Goal: Task Accomplishment & Management: Manage account settings

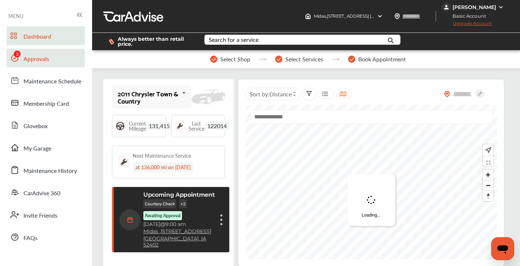
click at [34, 62] on span "Approvals" at bounding box center [36, 59] width 26 height 9
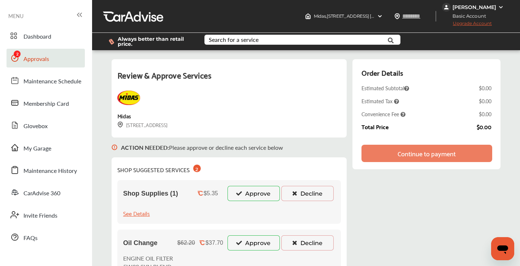
click at [250, 195] on button "Approve" at bounding box center [254, 193] width 52 height 15
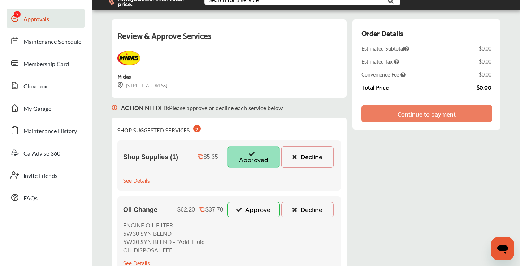
scroll to position [77, 0]
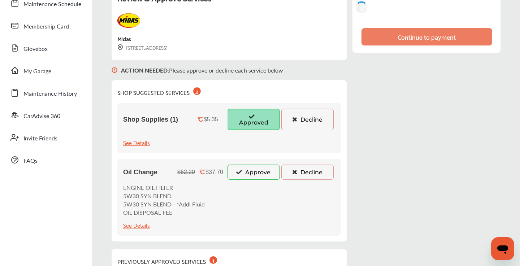
click at [252, 173] on button "Approve" at bounding box center [254, 172] width 52 height 15
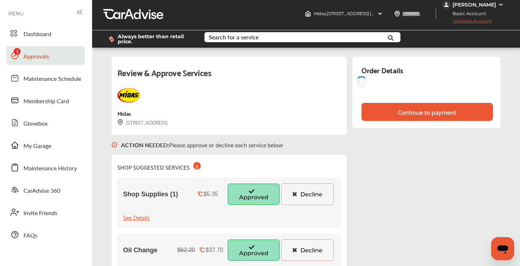
scroll to position [0, 0]
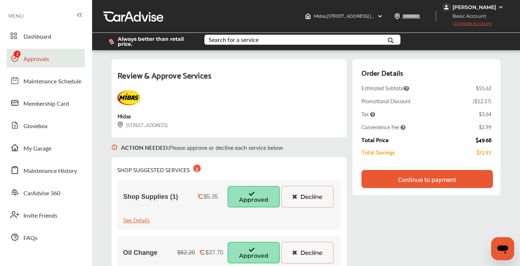
click at [405, 183] on div "Continue to payment" at bounding box center [427, 179] width 58 height 7
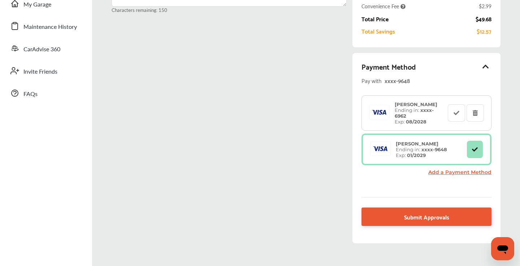
scroll to position [145, 0]
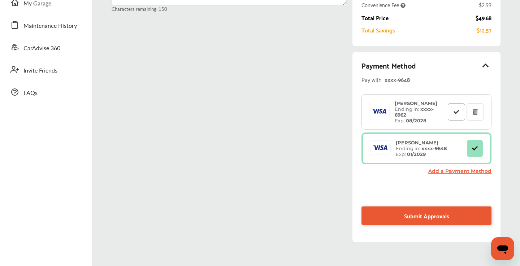
click at [453, 111] on icon at bounding box center [456, 111] width 7 height 5
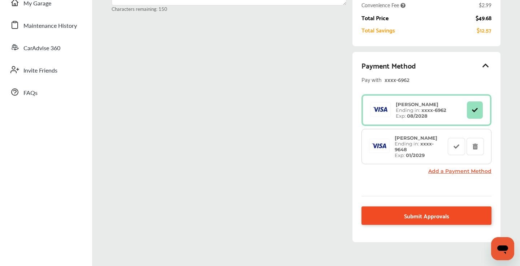
click at [379, 215] on link "Submit Approvals" at bounding box center [427, 216] width 130 height 18
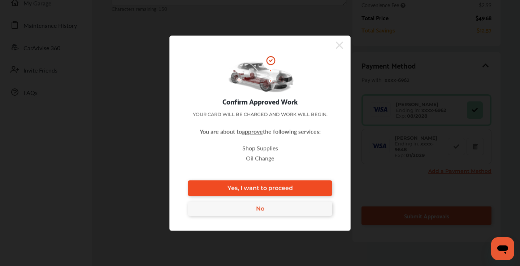
click at [270, 186] on span "Yes, I want to proceed" at bounding box center [260, 188] width 65 height 7
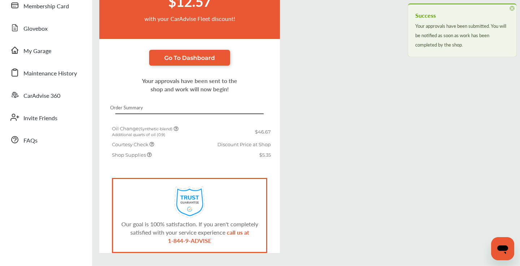
scroll to position [123, 0]
